Goal: Task Accomplishment & Management: Complete application form

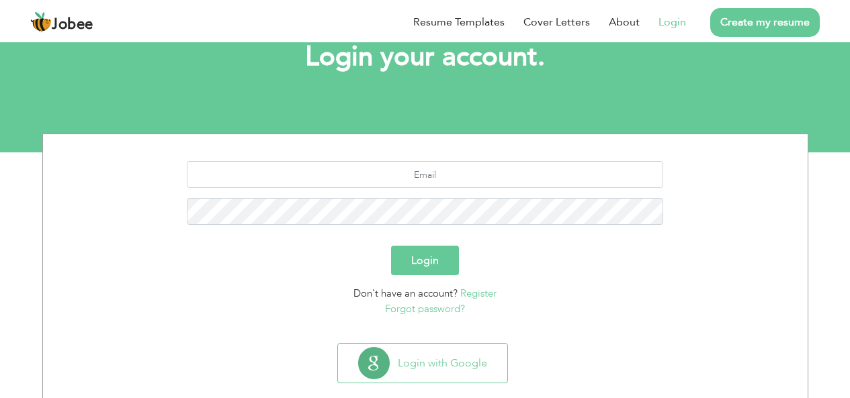
scroll to position [112, 0]
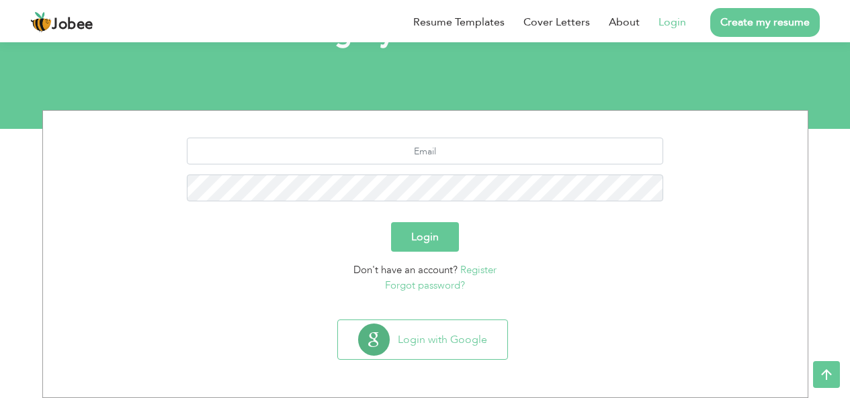
click at [480, 269] on link "Register" at bounding box center [478, 269] width 36 height 13
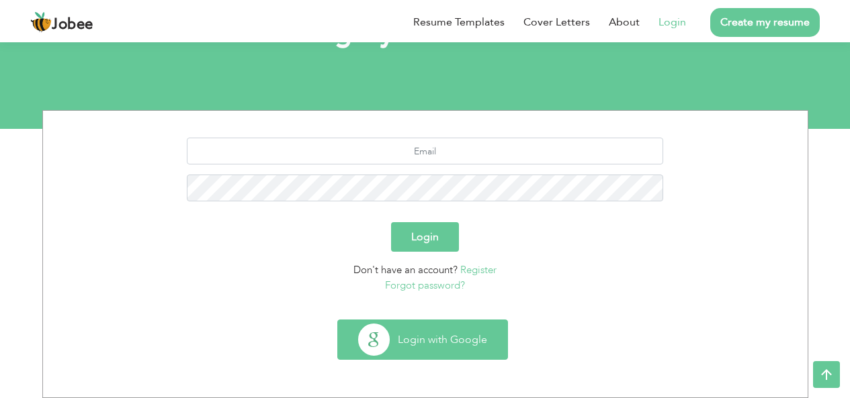
click at [419, 334] on button "Login with Google" at bounding box center [422, 340] width 169 height 39
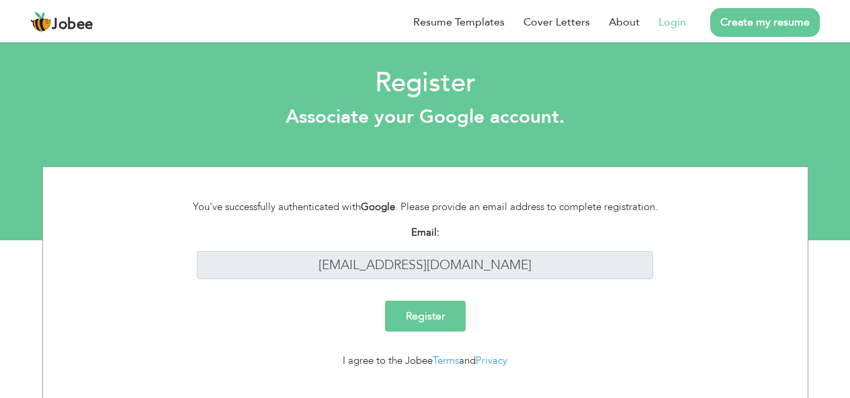
scroll to position [25, 0]
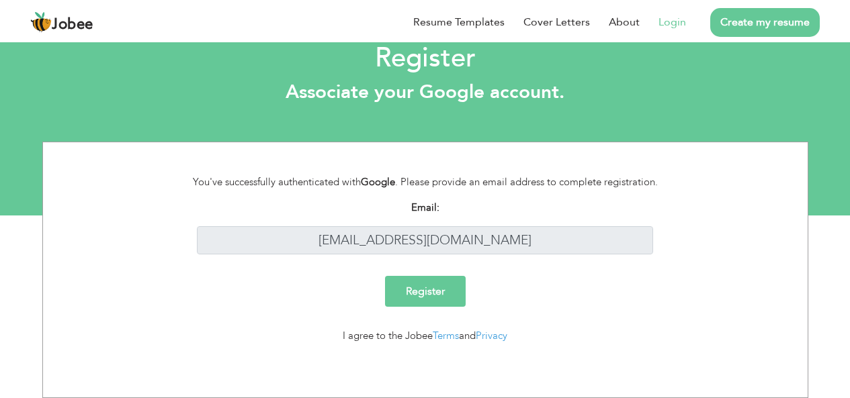
click at [428, 294] on input "Register" at bounding box center [425, 291] width 81 height 31
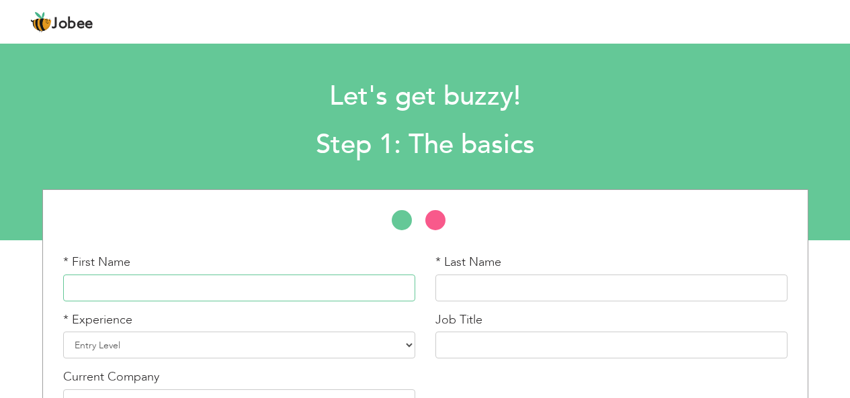
click at [345, 289] on input "text" at bounding box center [239, 288] width 352 height 27
type input "Abdul"
type input "Moiz"
click at [170, 334] on select "Entry Level Less than 1 Year 1 Year 2 Years 3 Years 4 Years 5 Years 6 Years 7 Y…" at bounding box center [239, 345] width 352 height 27
click at [63, 332] on select "Entry Level Less than 1 Year 1 Year 2 Years 3 Years 4 Years 5 Years 6 Years 7 Y…" at bounding box center [239, 345] width 352 height 27
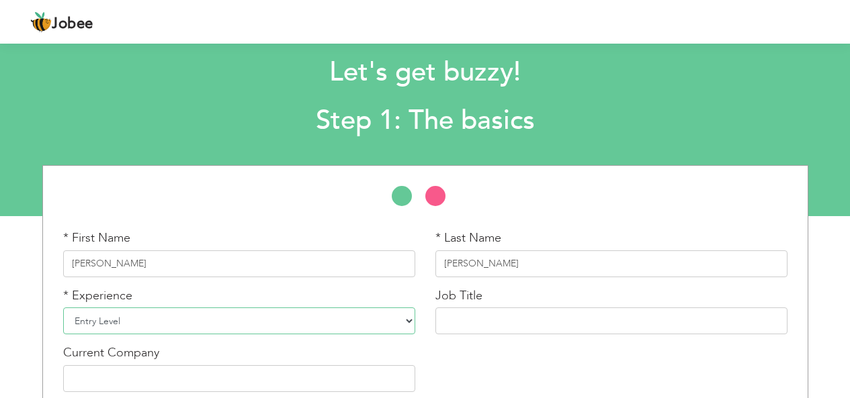
scroll to position [89, 0]
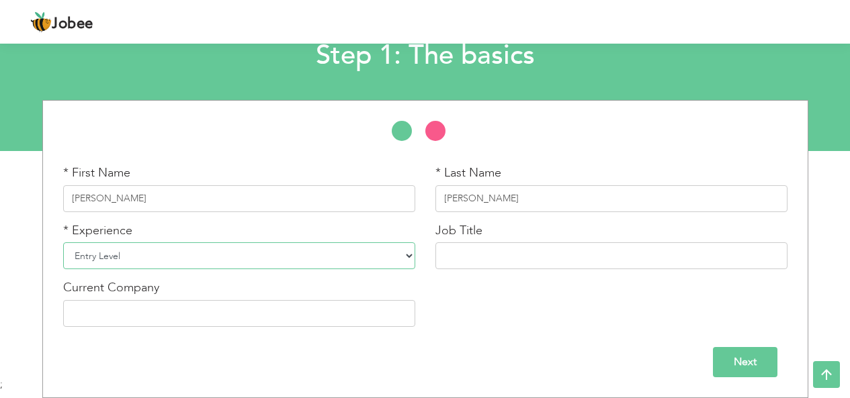
click at [192, 254] on select "Entry Level Less than 1 Year 1 Year 2 Years 3 Years 4 Years 5 Years 6 Years 7 Y…" at bounding box center [239, 256] width 352 height 27
select select "2"
click at [63, 243] on select "Entry Level Less than 1 Year 1 Year 2 Years 3 Years 4 Years 5 Years 6 Years 7 Y…" at bounding box center [239, 256] width 352 height 27
click at [512, 259] on input "text" at bounding box center [611, 256] width 352 height 27
click at [743, 374] on input "Next" at bounding box center [745, 362] width 65 height 30
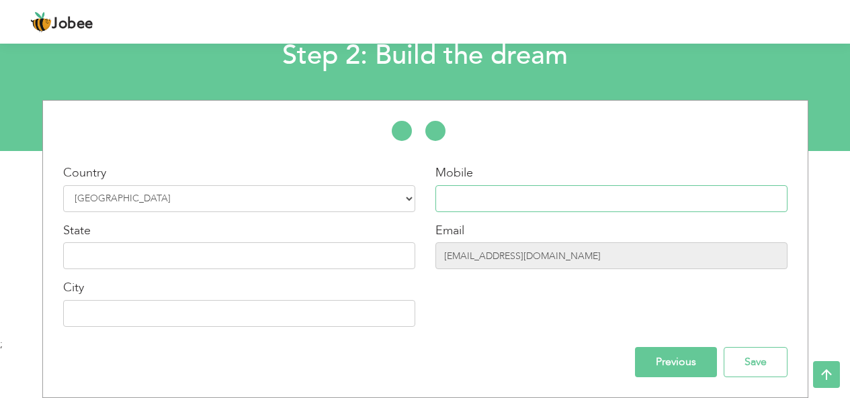
click at [552, 201] on input "text" at bounding box center [611, 198] width 352 height 27
type input "+92-332-4544690"
click at [295, 257] on input "text" at bounding box center [239, 256] width 352 height 27
type input "P"
click at [228, 318] on input "text" at bounding box center [239, 313] width 352 height 27
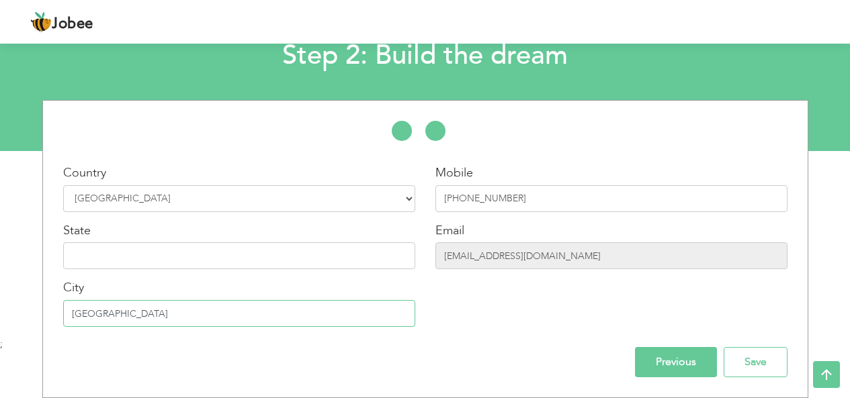
type input "Lahore"
drag, startPoint x: 552, startPoint y: 242, endPoint x: 566, endPoint y: 253, distance: 18.3
click at [566, 253] on div "Email abdulmoiz3118@gmail.com" at bounding box center [611, 246] width 352 height 48
click at [566, 253] on input "abdulmoiz3118@gmail.com" at bounding box center [611, 256] width 352 height 27
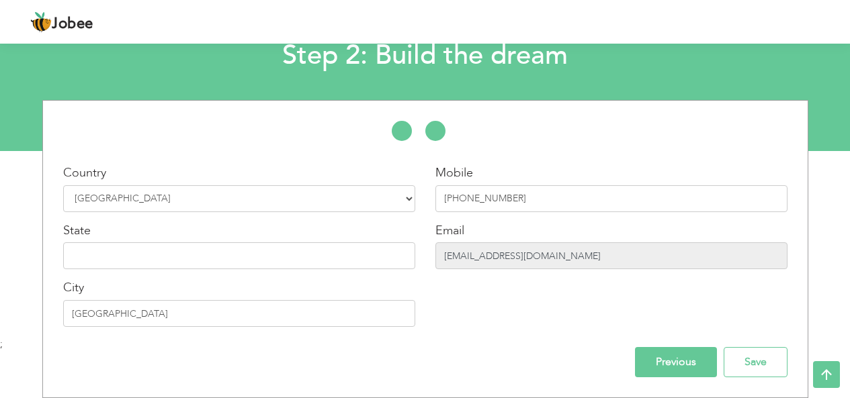
click at [566, 253] on input "abdulmoiz3118@gmail.com" at bounding box center [611, 256] width 352 height 27
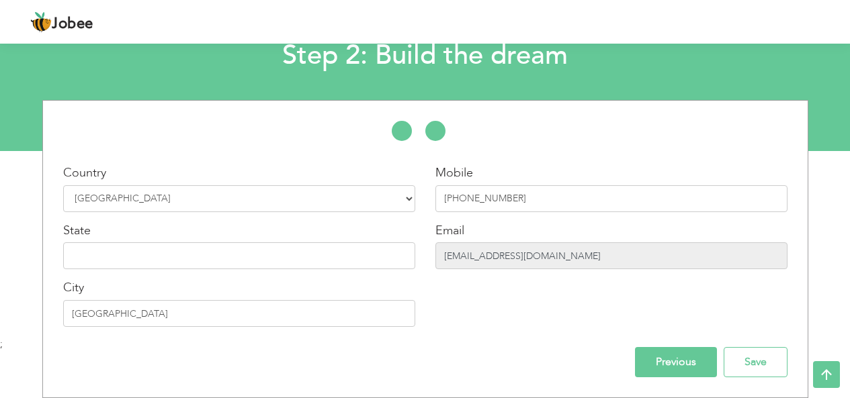
click at [605, 253] on input "abdulmoiz3118@gmail.com" at bounding box center [611, 256] width 352 height 27
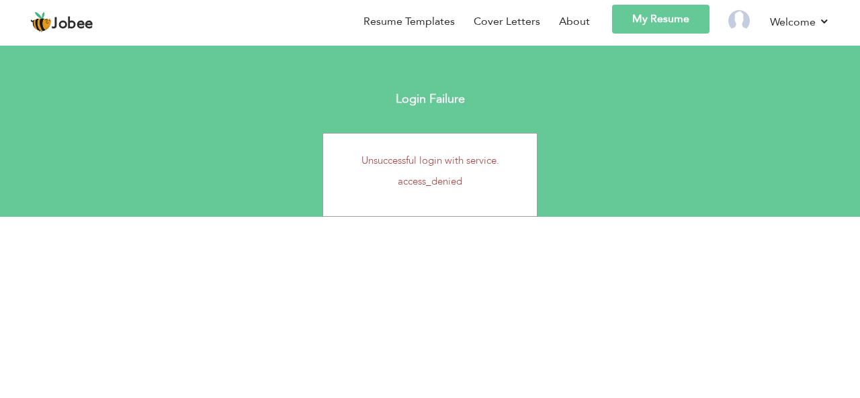
click at [208, 30] on nav "Back to Profile Resume Templates Resume Templates Cover Letters About My Resume…" at bounding box center [430, 24] width 800 height 38
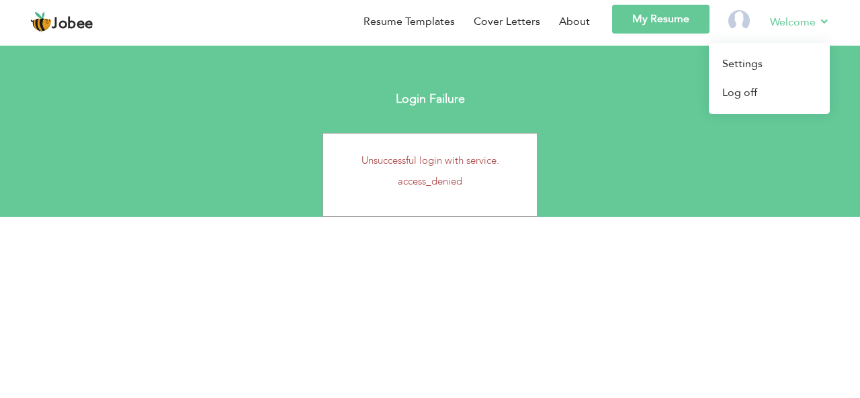
click at [765, 39] on li "Welcome Settings Log off" at bounding box center [790, 24] width 79 height 38
click at [756, 88] on link "Log off" at bounding box center [769, 93] width 121 height 29
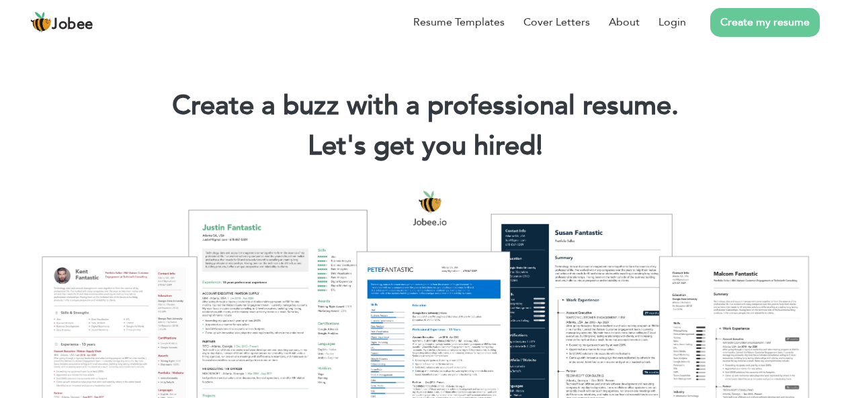
scroll to position [76, 0]
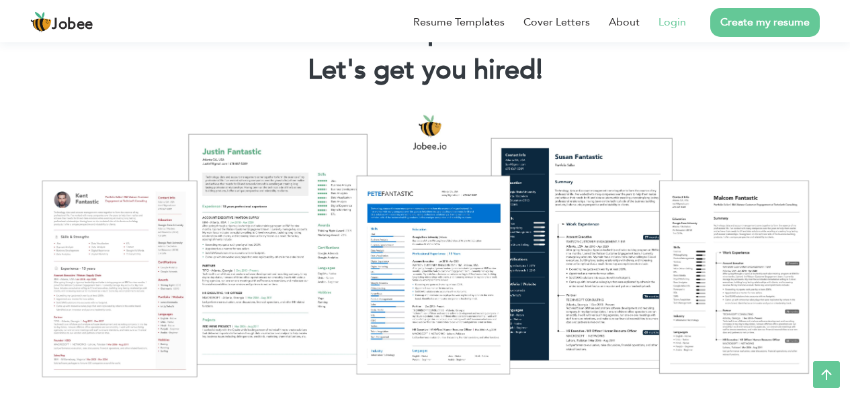
click at [680, 24] on link "Login" at bounding box center [673, 22] width 28 height 16
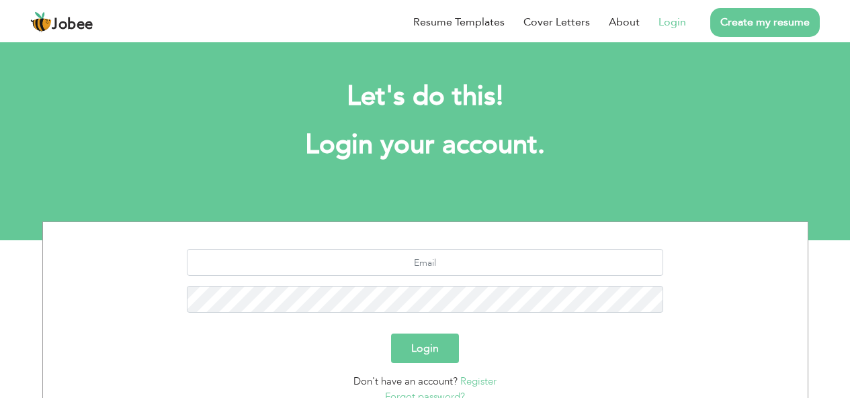
scroll to position [112, 0]
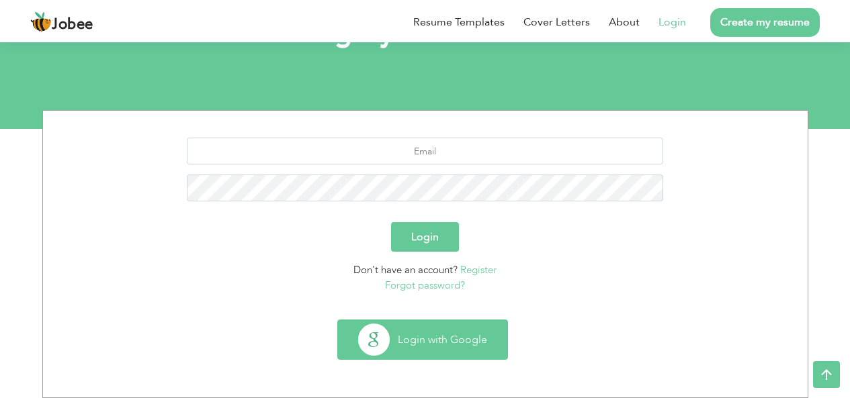
click at [433, 353] on button "Login with Google" at bounding box center [422, 340] width 169 height 39
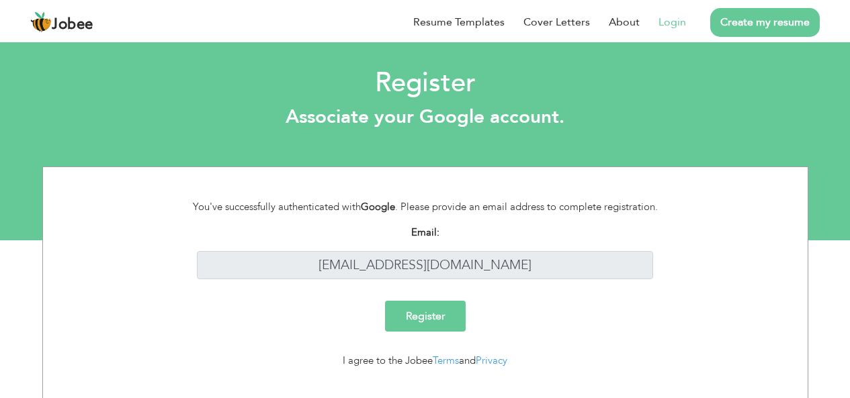
click at [420, 304] on input "Register" at bounding box center [425, 316] width 81 height 31
